Goal: Task Accomplishment & Management: Manage account settings

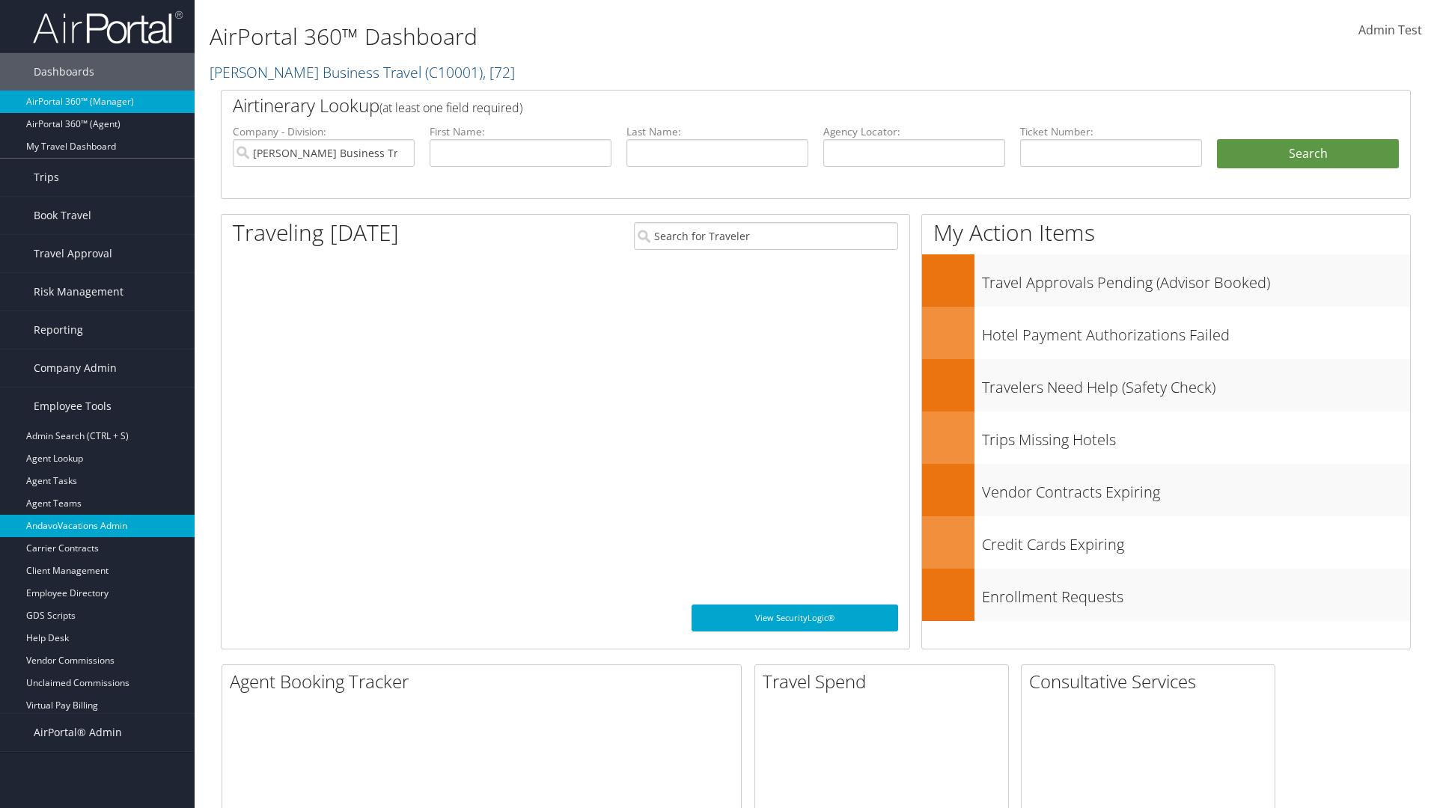
click at [97, 526] on link "AndavoVacations Admin" at bounding box center [97, 526] width 195 height 22
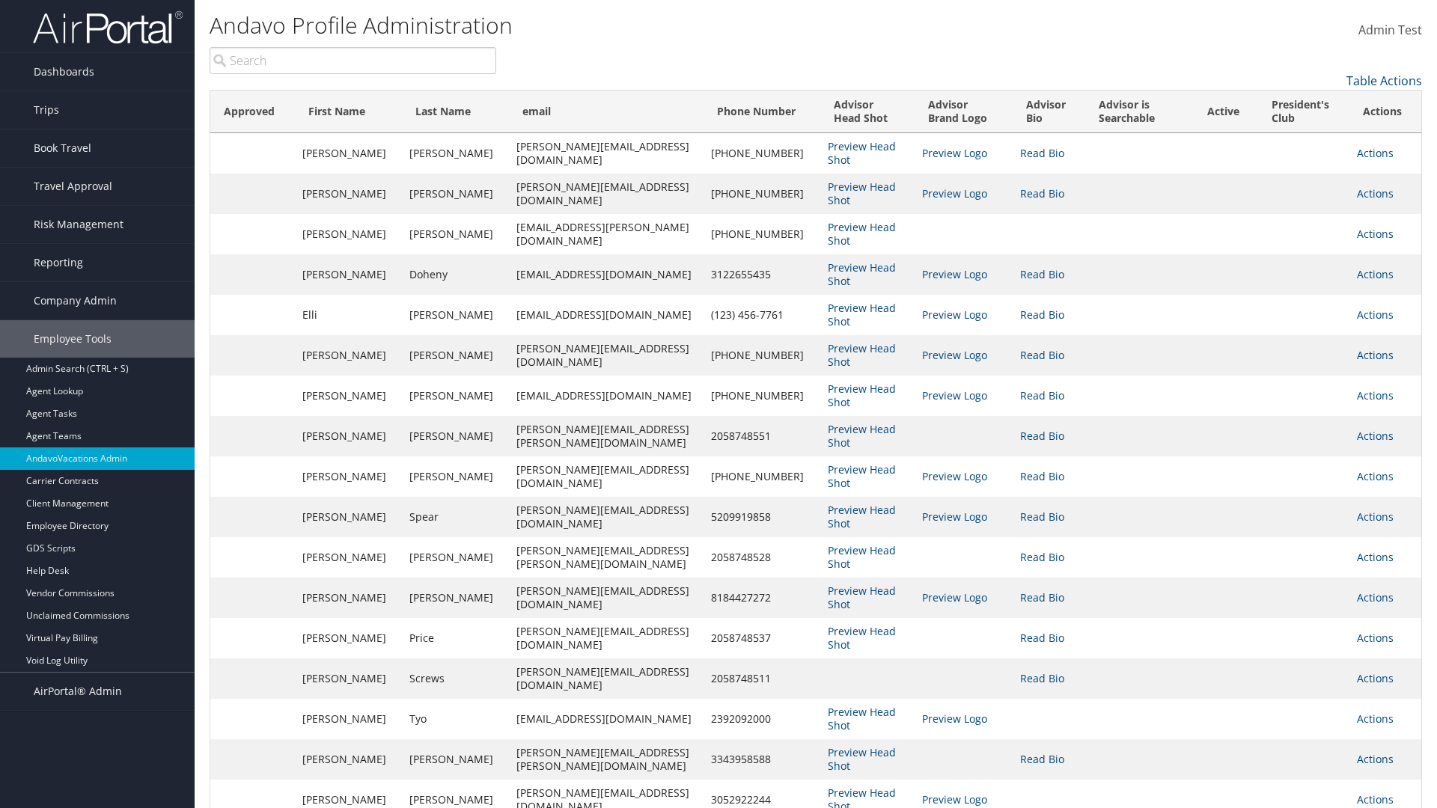
click at [353, 61] on input "search" at bounding box center [353, 60] width 287 height 27
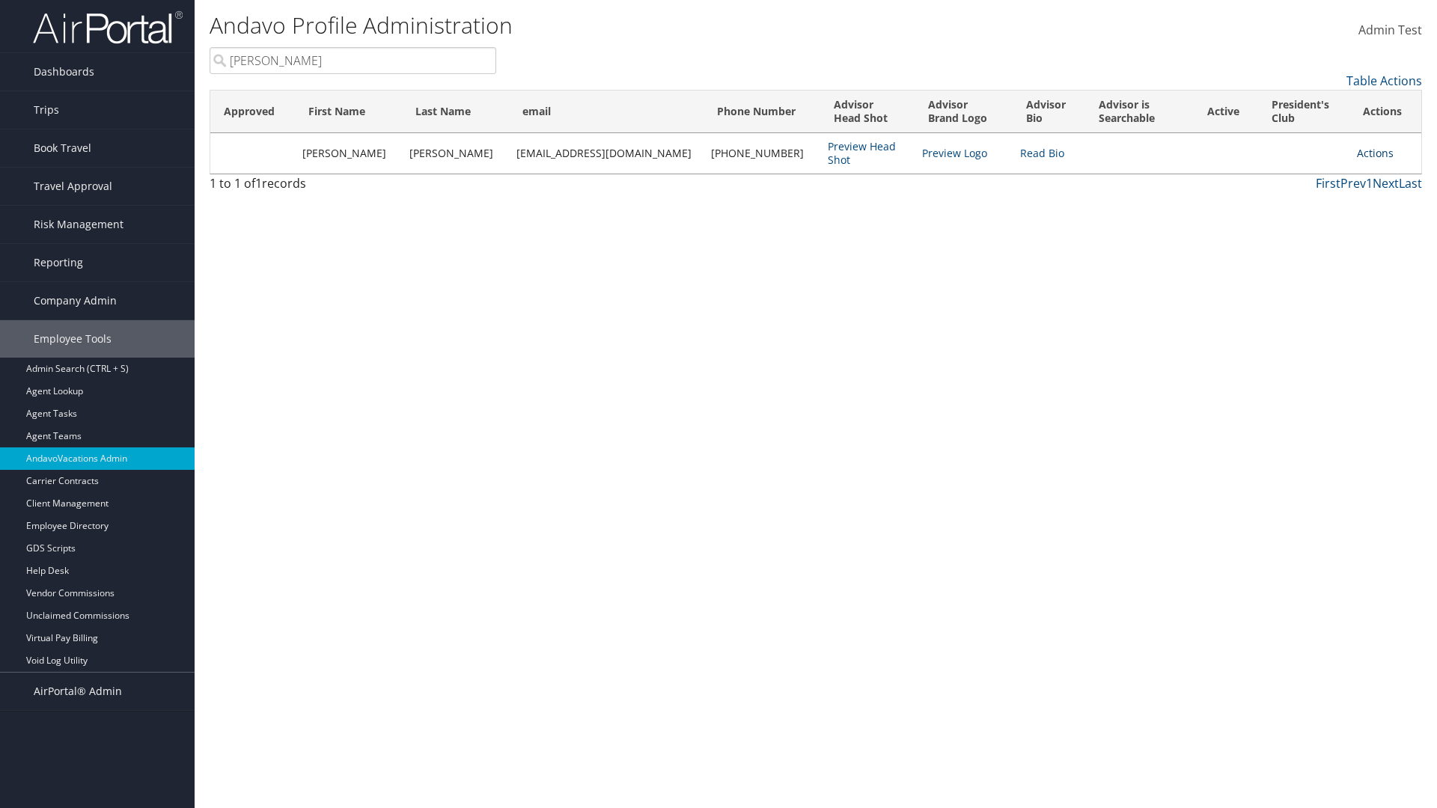
type input "[PERSON_NAME]"
click at [1368, 153] on link "Actions" at bounding box center [1375, 153] width 37 height 14
click at [1300, 252] on link "Remove from President's Club" at bounding box center [1300, 251] width 163 height 25
